Goal: Task Accomplishment & Management: Manage account settings

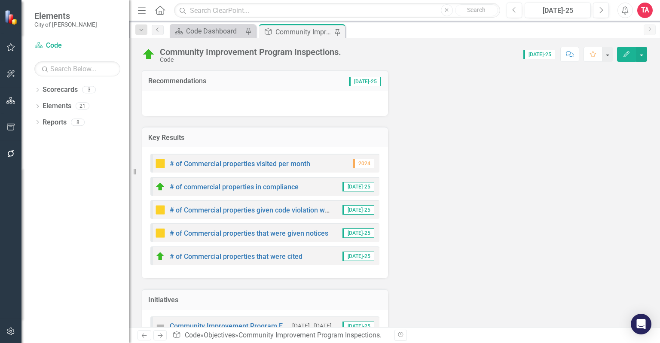
scroll to position [144, 0]
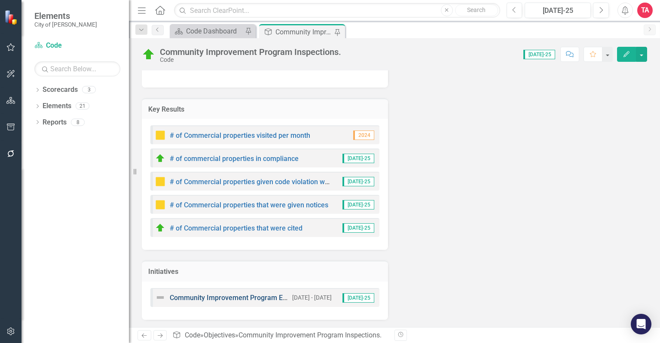
click at [220, 296] on link "Community Improvement Program Effectiveness" at bounding box center [245, 298] width 151 height 8
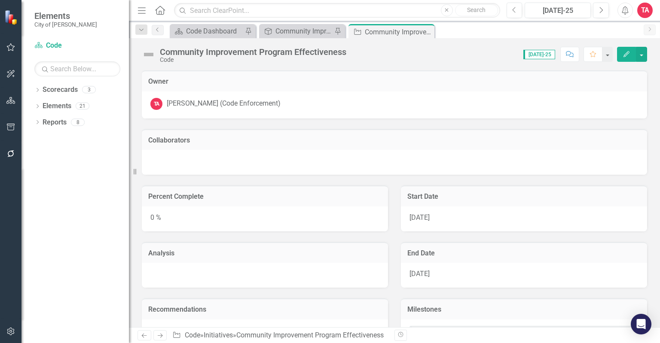
checkbox input "true"
click at [148, 56] on img at bounding box center [149, 55] width 14 height 14
click at [147, 56] on img at bounding box center [149, 55] width 14 height 14
click at [151, 54] on img at bounding box center [149, 55] width 14 height 14
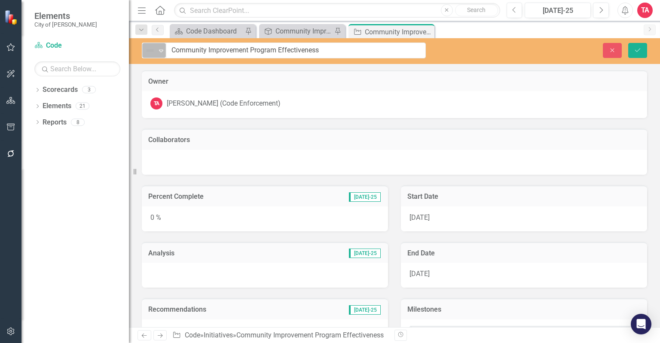
click at [160, 48] on icon "Expand" at bounding box center [161, 50] width 9 height 7
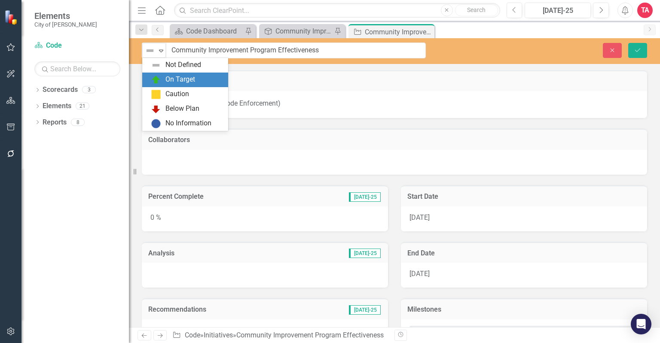
click at [162, 77] on div "On Target" at bounding box center [187, 80] width 72 height 10
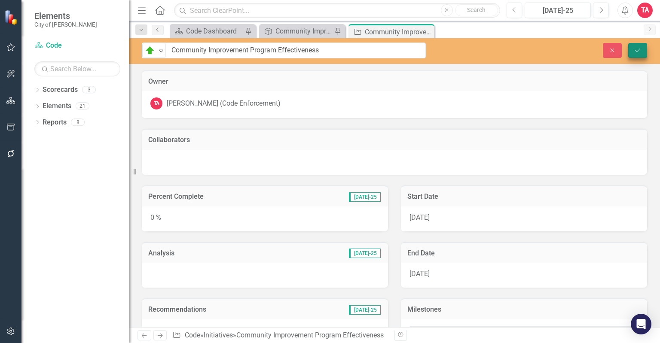
click at [639, 46] on div "Close Save" at bounding box center [549, 50] width 208 height 15
click at [639, 48] on icon "Save" at bounding box center [638, 50] width 8 height 6
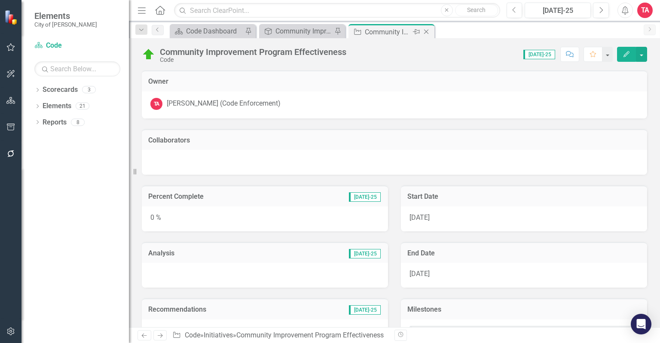
click at [427, 32] on icon at bounding box center [426, 32] width 5 height 5
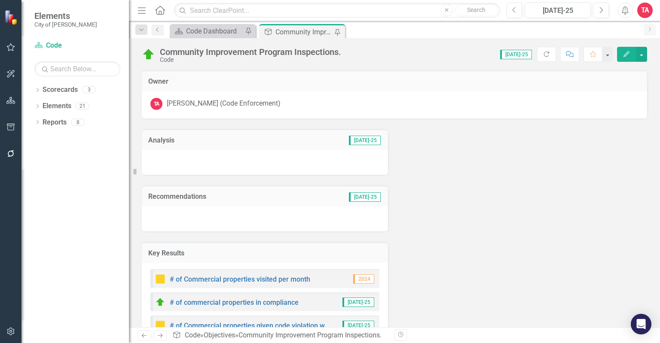
scroll to position [144, 0]
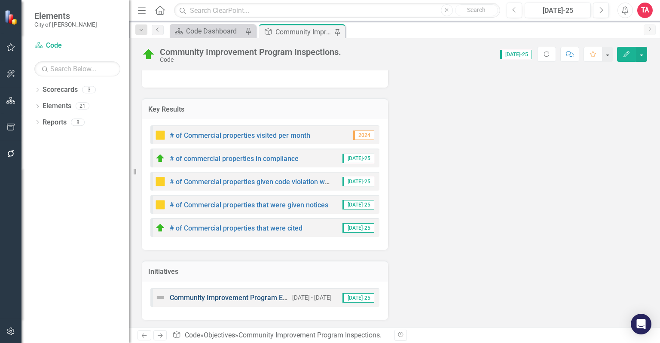
click at [185, 294] on link "Community Improvement Program Effectiveness" at bounding box center [245, 298] width 151 height 8
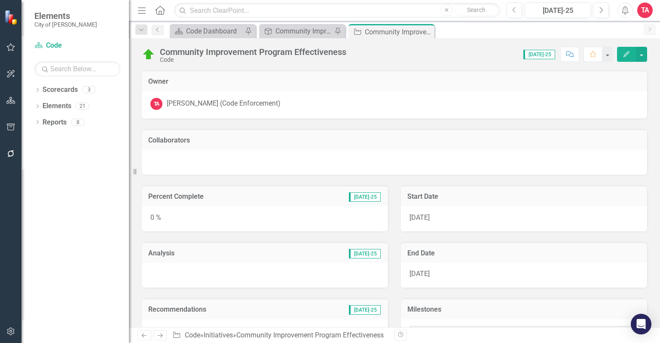
checkbox input "true"
click at [426, 29] on icon "Close" at bounding box center [426, 31] width 9 height 7
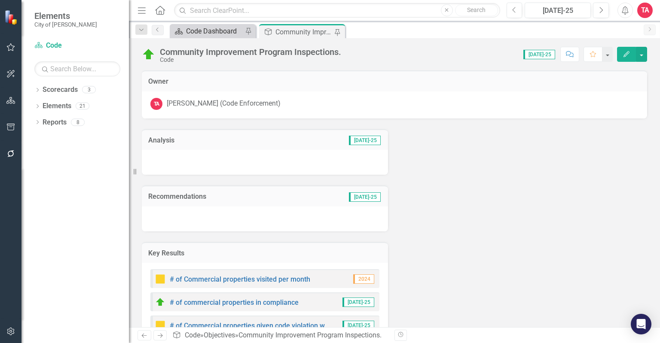
click at [217, 28] on div "Code Dashboard" at bounding box center [214, 31] width 57 height 11
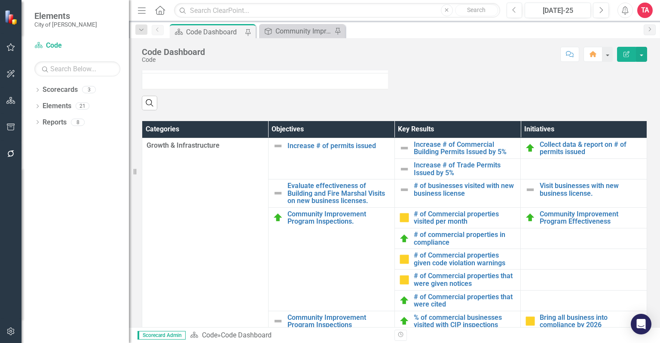
scroll to position [344, 0]
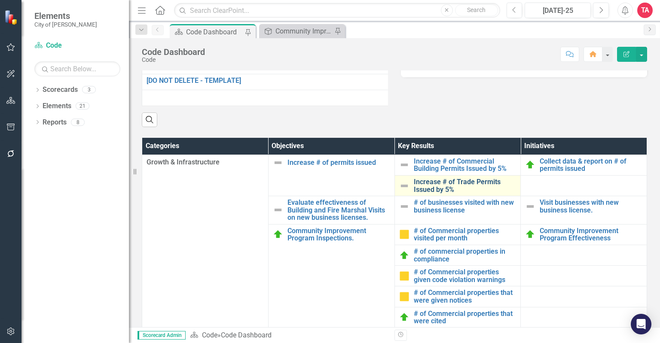
click at [417, 193] on link "Increase # of Trade Permits Issued by 5%" at bounding box center [465, 185] width 103 height 15
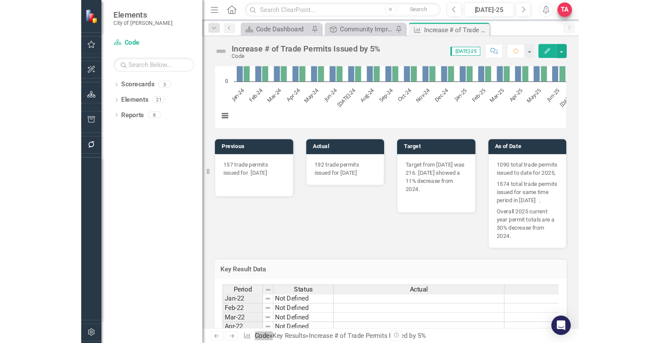
scroll to position [344, 0]
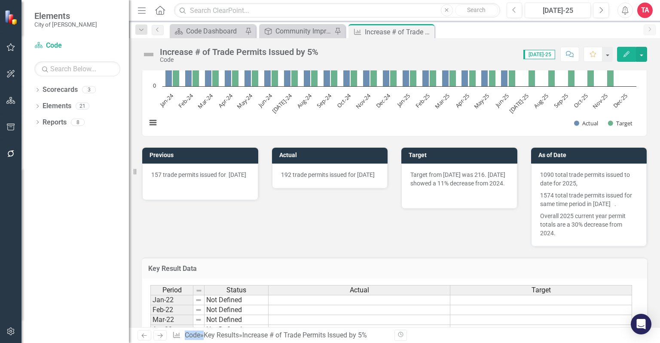
click at [239, 173] on p "157 trade permits issued for May 2025" at bounding box center [200, 176] width 98 height 10
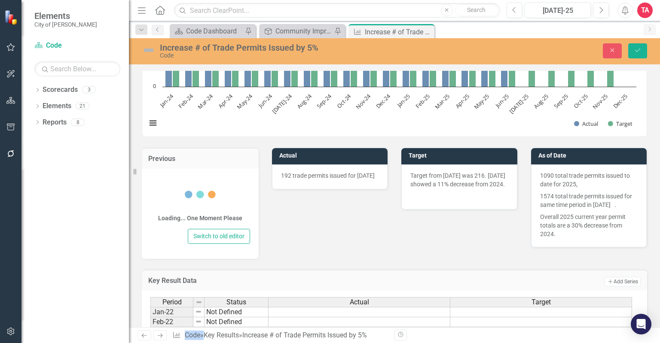
click at [301, 154] on h3 "Actual" at bounding box center [331, 156] width 104 height 6
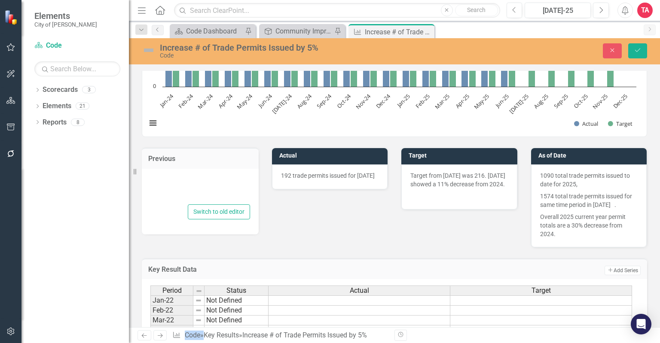
type textarea "<p>157 trade permits issued for&nbsp; May 2025</p> <p>&nbsp;</p>"
click at [450, 150] on td "Target" at bounding box center [461, 156] width 104 height 13
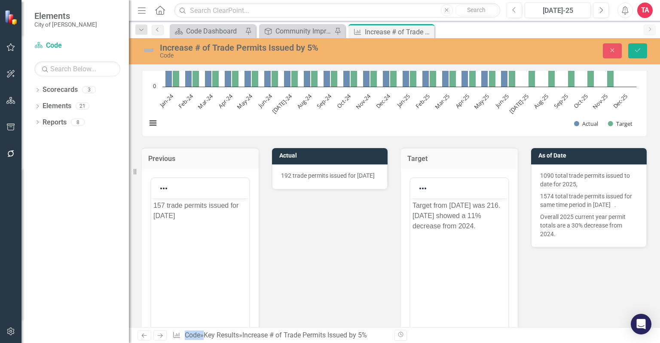
scroll to position [0, 0]
click at [609, 157] on h3 "As of Date" at bounding box center [590, 156] width 104 height 6
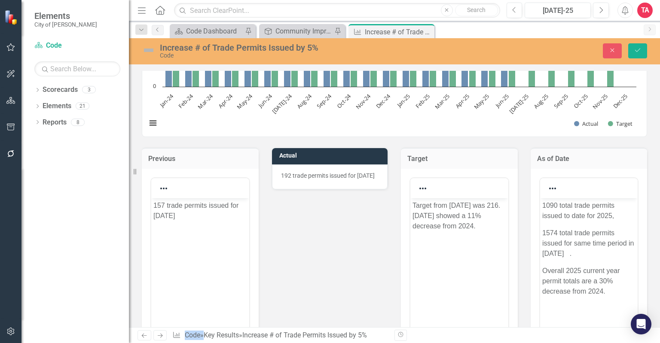
click at [352, 155] on h3 "Actual" at bounding box center [331, 156] width 104 height 6
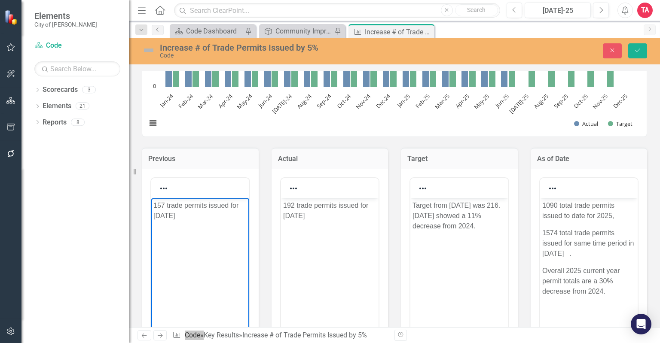
drag, startPoint x: 194, startPoint y: 213, endPoint x: 296, endPoint y: 392, distance: 205.5
click at [151, 198] on html "157 trade permits issued for May 2025" at bounding box center [200, 262] width 98 height 129
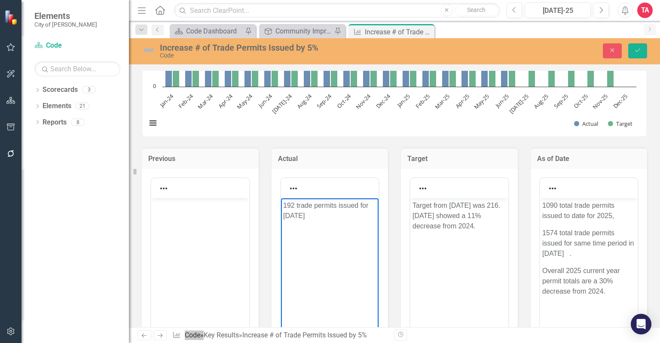
drag, startPoint x: 335, startPoint y: 213, endPoint x: 275, endPoint y: 196, distance: 63.0
click at [281, 198] on html "192 trade permits issued for [DATE]" at bounding box center [330, 262] width 98 height 129
copy p "192 trade permits issued for [DATE]"
click at [193, 211] on body "Rich Text Area. Press ALT-0 for help." at bounding box center [200, 262] width 98 height 129
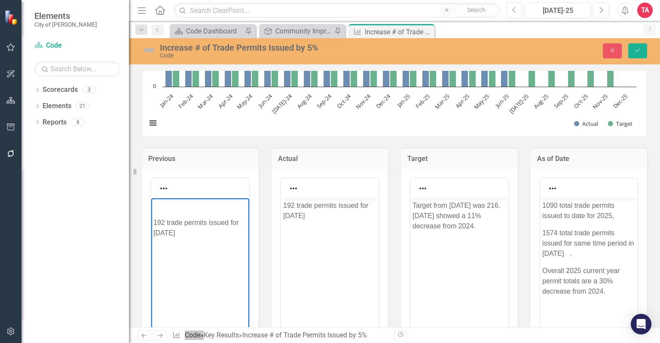
click at [155, 222] on p "192 trade permits issued for [DATE]" at bounding box center [200, 227] width 94 height 21
click at [324, 227] on body "192 trade permits issued for [DATE]" at bounding box center [330, 262] width 98 height 129
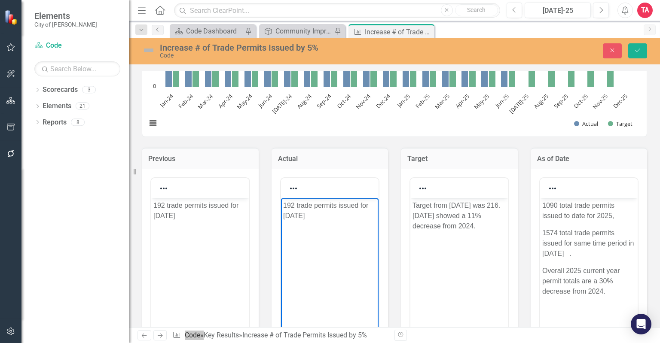
click at [296, 204] on p "192 trade permits issued for [DATE]" at bounding box center [330, 210] width 94 height 21
drag, startPoint x: 296, startPoint y: 204, endPoint x: 275, endPoint y: 201, distance: 20.9
click at [281, 201] on html "192 trade permits issued for [DATE]" at bounding box center [330, 262] width 98 height 129
click at [447, 266] on body "Target from June 2024 was 216. June 2025 showed a 11% decrease from 2024." at bounding box center [459, 262] width 98 height 129
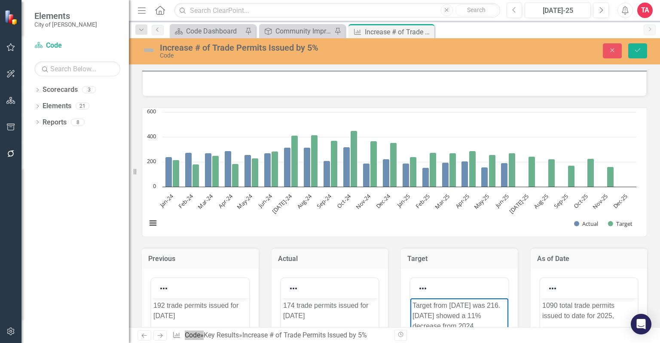
scroll to position [330, 0]
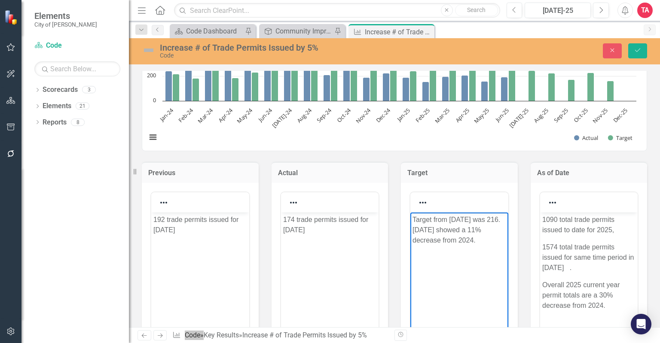
click at [423, 231] on p "Target from June 2024 was 216. June 2025 showed a 11% decrease from 2024." at bounding box center [460, 229] width 94 height 31
click at [463, 219] on p "Target from June 2024 was 242. June 2025 showed a 11% decrease from 2024." at bounding box center [460, 229] width 94 height 31
click at [420, 241] on p "Target from July 2024 was 242. June 2025 showed a 11% decrease from 2024." at bounding box center [460, 229] width 94 height 31
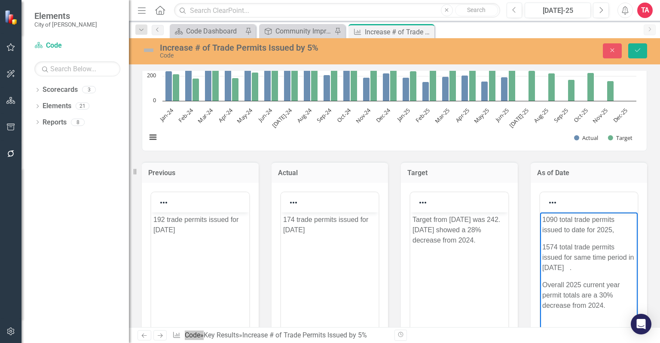
click at [557, 218] on p "1090 total trade permits issued to date for 2025," at bounding box center [589, 224] width 94 height 21
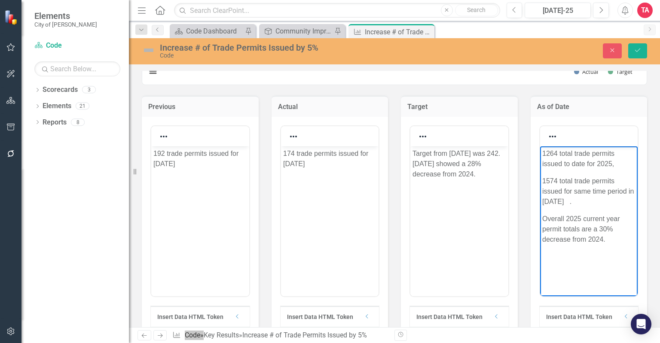
scroll to position [373, 0]
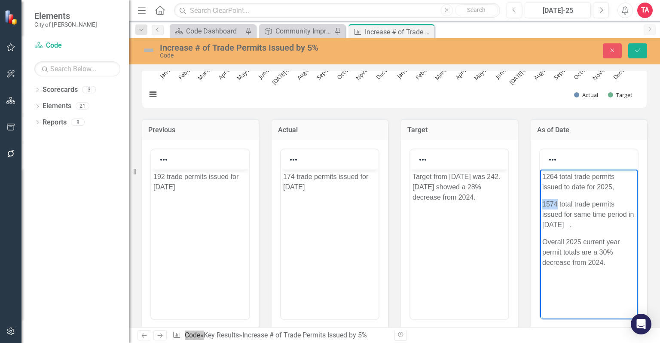
drag, startPoint x: 556, startPoint y: 204, endPoint x: 542, endPoint y: 202, distance: 14.3
click at [542, 202] on p "1574 total trade permits issued for same time period in 2024 ." at bounding box center [589, 214] width 94 height 31
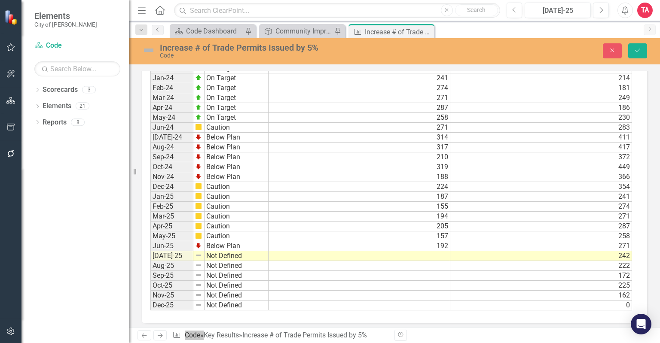
scroll to position [974, 0]
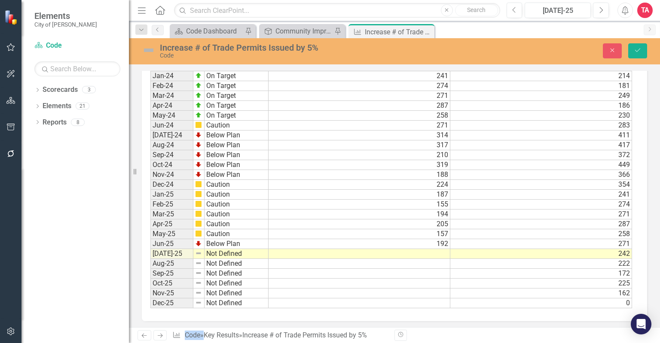
click at [444, 250] on td at bounding box center [360, 254] width 182 height 10
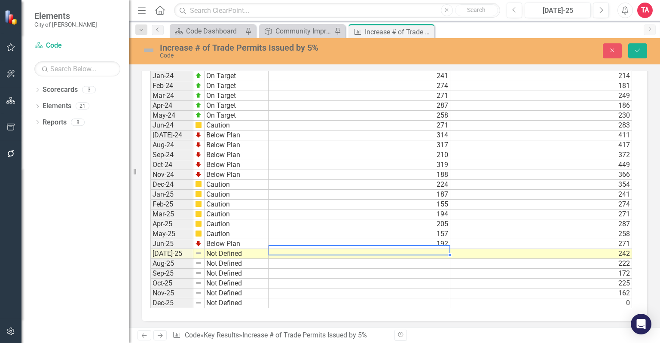
type textarea "174"
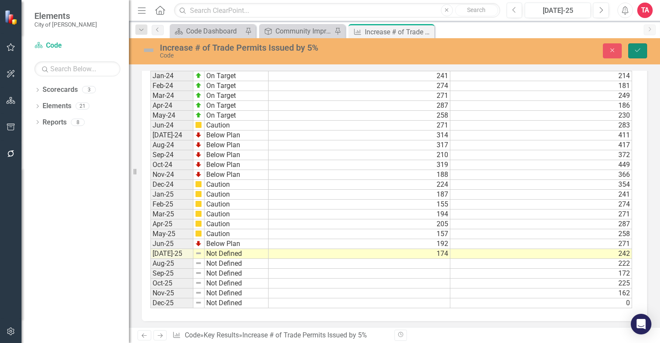
click at [638, 52] on icon "Save" at bounding box center [638, 50] width 8 height 6
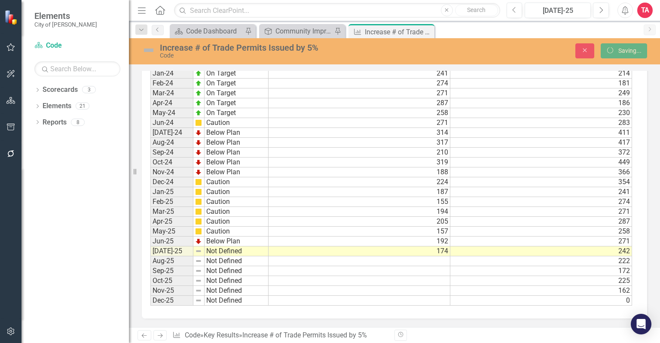
scroll to position [806, 0]
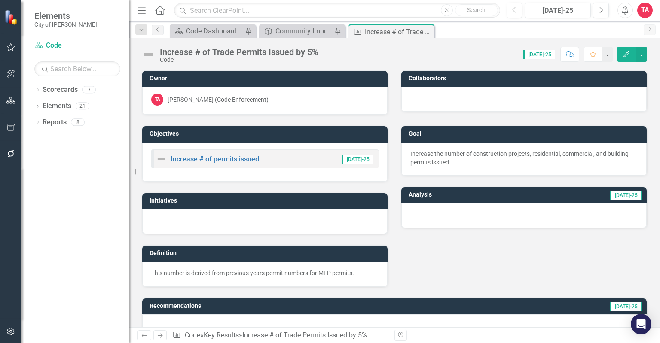
click at [161, 156] on img at bounding box center [161, 159] width 10 height 10
click at [180, 158] on link "Increase # of permits issued" at bounding box center [215, 159] width 89 height 8
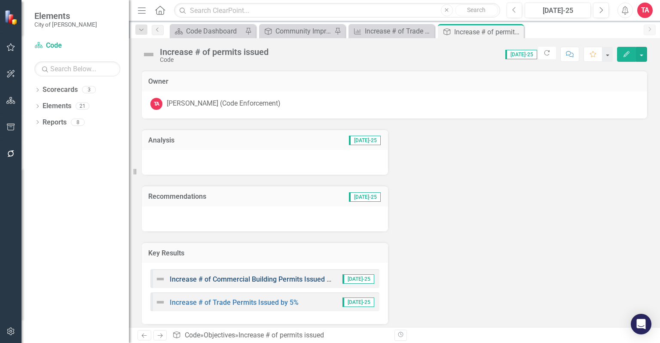
click at [208, 281] on link "Increase # of Commercial Building Permits Issued by 5%" at bounding box center [257, 279] width 175 height 8
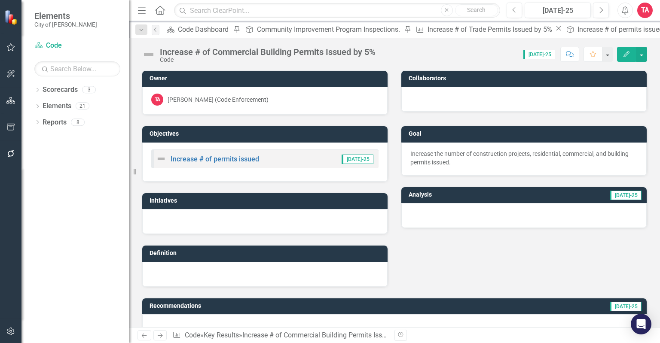
click at [147, 51] on img at bounding box center [149, 55] width 14 height 14
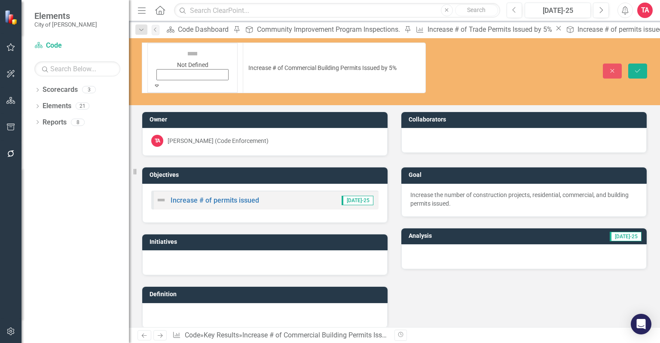
click at [161, 83] on icon "Expand" at bounding box center [157, 86] width 8 height 6
click at [639, 68] on icon "Save" at bounding box center [638, 71] width 8 height 6
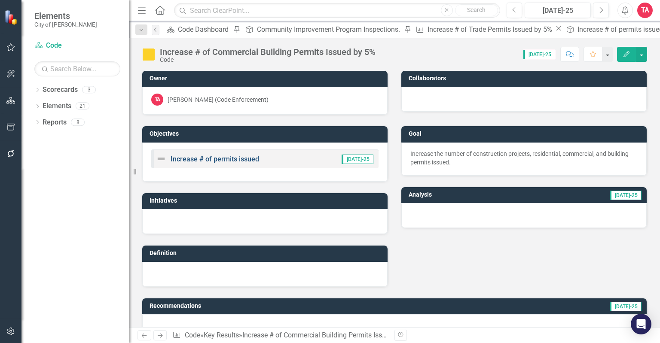
click at [199, 158] on link "Increase # of permits issued" at bounding box center [215, 159] width 89 height 8
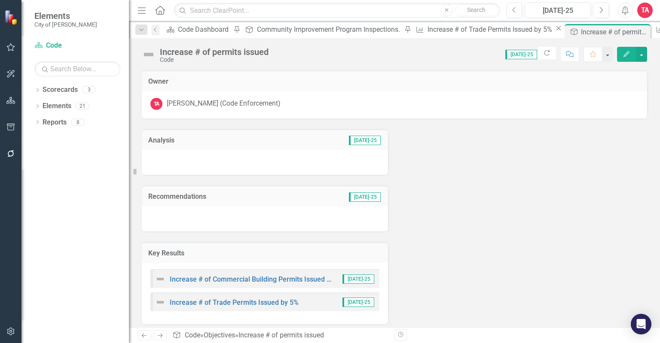
click at [150, 53] on img at bounding box center [149, 55] width 14 height 14
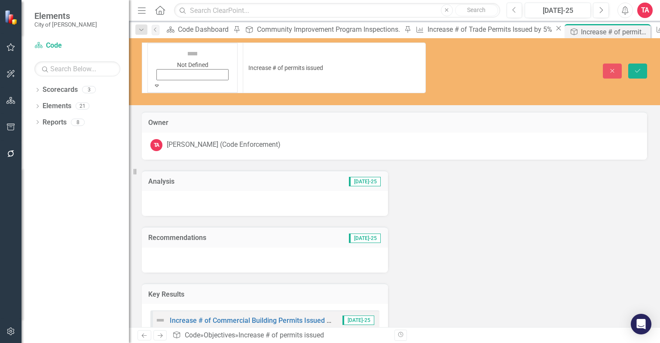
click at [160, 83] on icon "Expand" at bounding box center [157, 86] width 8 height 6
click at [641, 68] on icon "Save" at bounding box center [638, 71] width 8 height 6
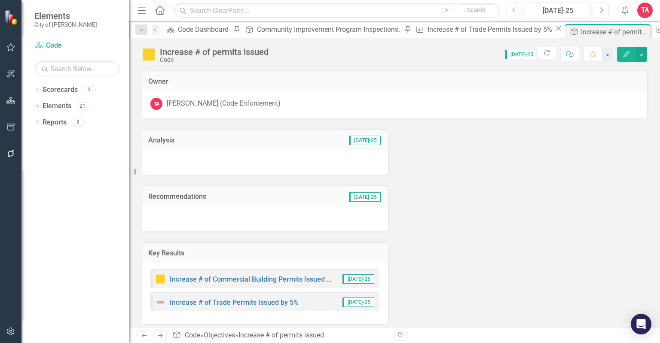
click at [165, 279] on div at bounding box center [162, 279] width 15 height 10
click at [165, 279] on img at bounding box center [160, 279] width 10 height 10
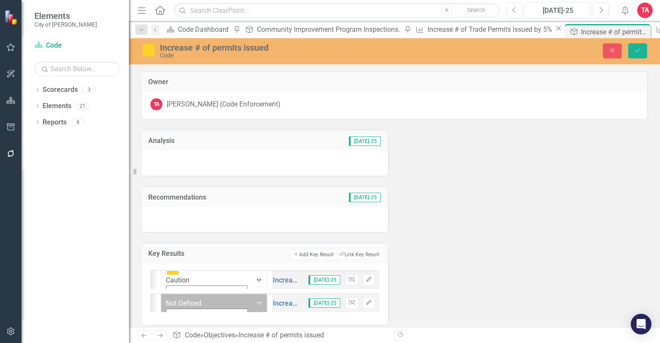
click at [255, 302] on icon "Expand" at bounding box center [259, 303] width 9 height 7
click at [168, 318] on icon "Expand" at bounding box center [165, 321] width 8 height 6
click at [167, 320] on icon at bounding box center [165, 321] width 4 height 2
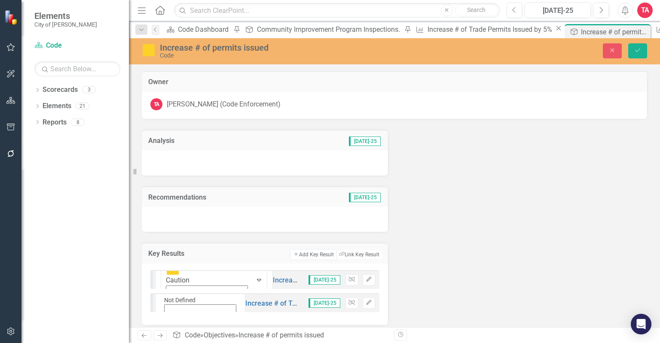
click at [467, 214] on div "Analysis Jul-25 Recommendations Jul-25 Key Results Add Add Key Result Link Tag …" at bounding box center [394, 257] width 518 height 276
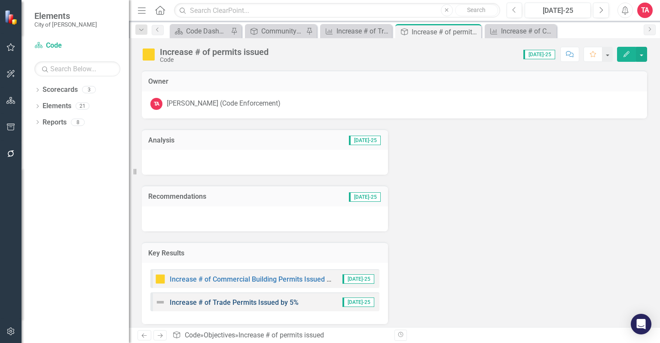
click at [189, 303] on link "Increase # of Trade Permits Issued by 5%" at bounding box center [234, 303] width 129 height 8
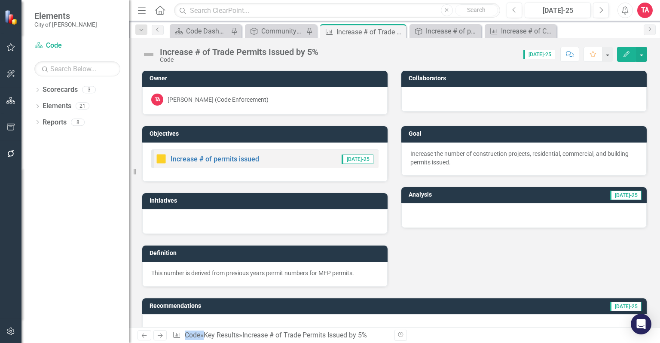
click at [152, 55] on img at bounding box center [149, 55] width 14 height 14
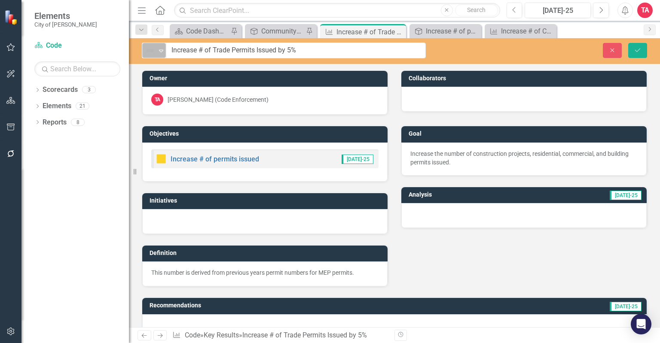
click at [158, 51] on icon "Expand" at bounding box center [161, 50] width 9 height 7
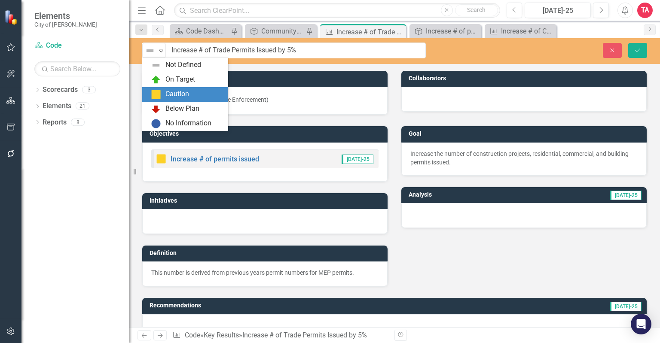
click at [165, 94] on div "Caution" at bounding box center [187, 94] width 72 height 10
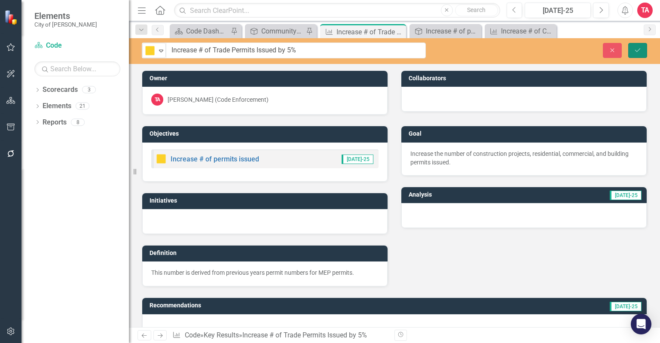
click at [638, 54] on button "Save" at bounding box center [637, 50] width 19 height 15
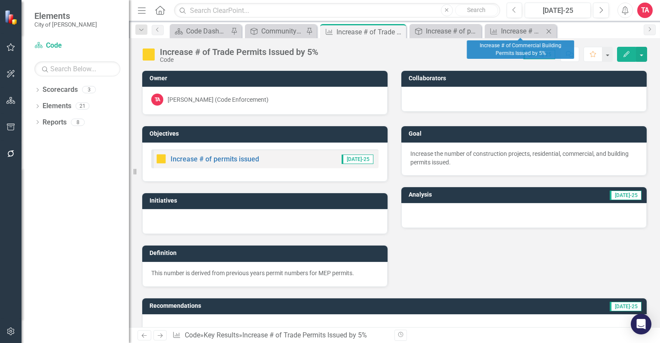
click at [552, 30] on icon "Close" at bounding box center [549, 31] width 9 height 7
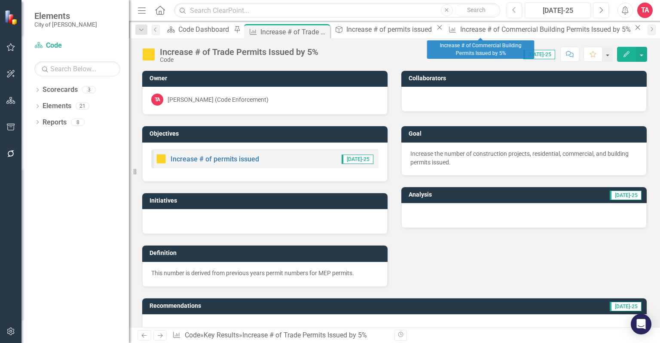
click at [633, 31] on icon "Close" at bounding box center [637, 27] width 9 height 7
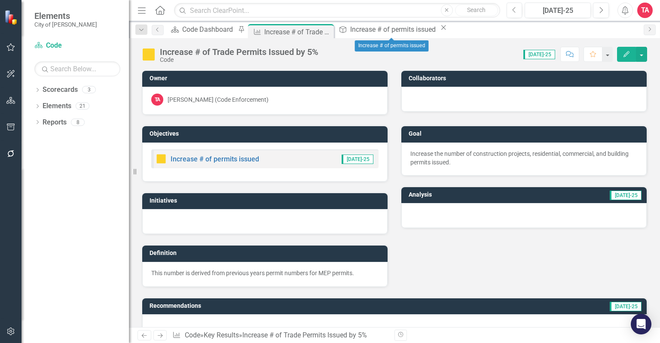
click at [439, 31] on icon "Close" at bounding box center [443, 27] width 9 height 7
click at [328, 31] on icon at bounding box center [326, 32] width 5 height 5
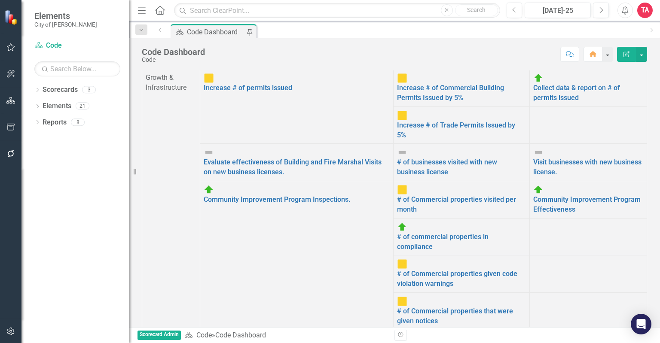
scroll to position [430, 0]
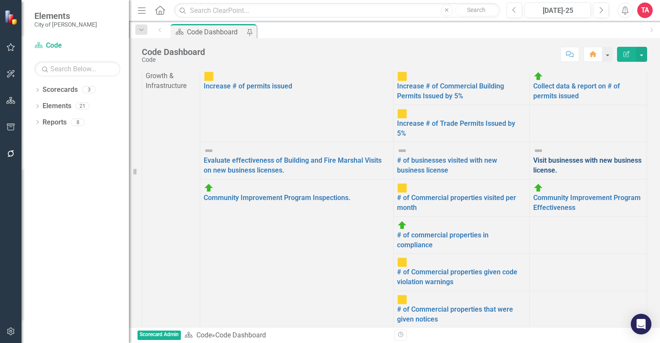
click at [548, 156] on link "Visit businesses with new business license." at bounding box center [587, 165] width 108 height 18
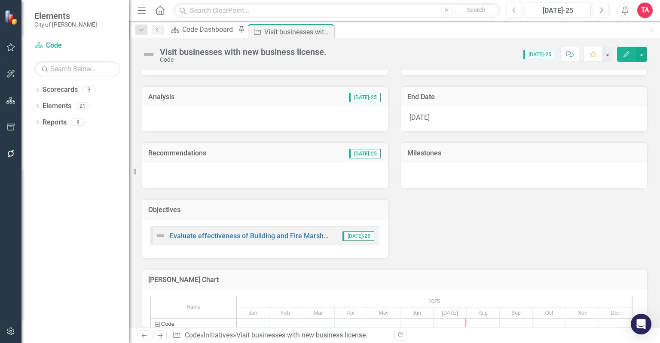
scroll to position [185, 0]
